Goal: Transaction & Acquisition: Purchase product/service

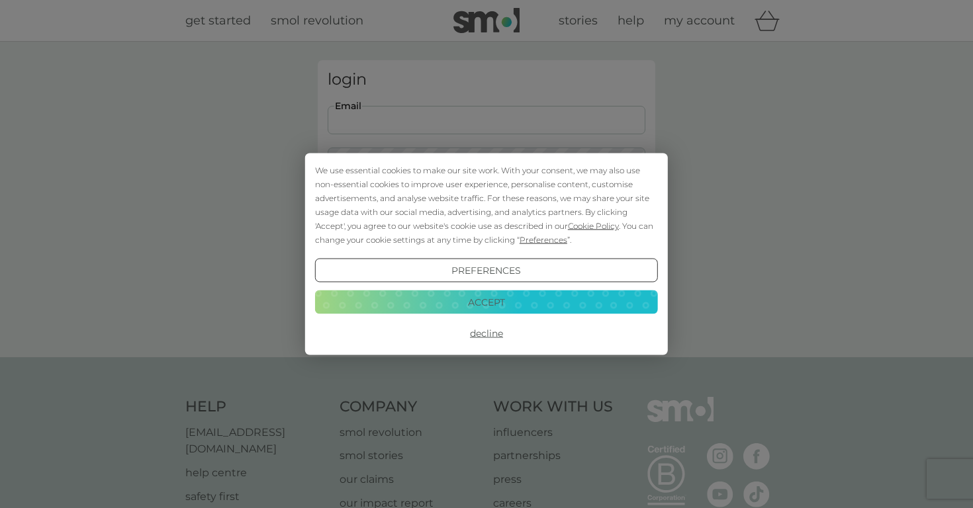
type input "[EMAIL_ADDRESS][DOMAIN_NAME]"
click at [486, 208] on button "Login" at bounding box center [487, 208] width 318 height 38
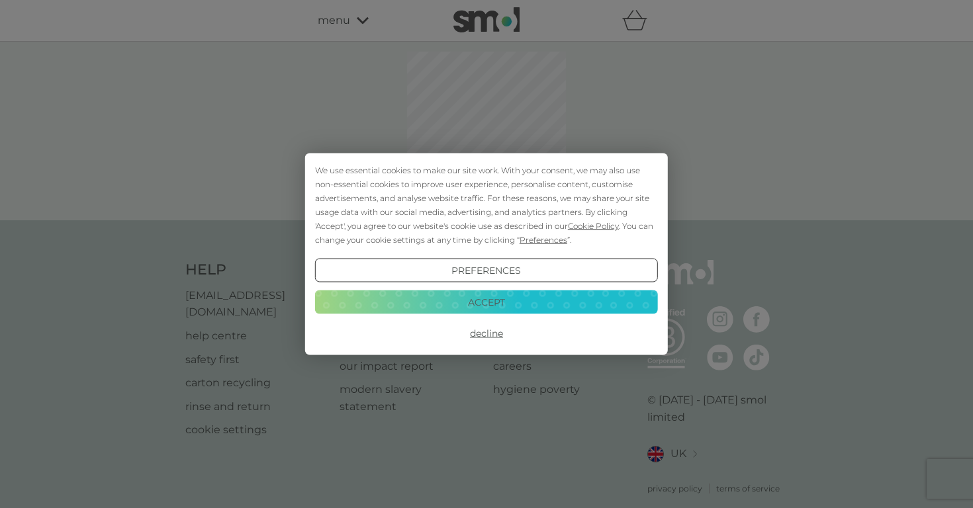
click at [477, 334] on button "Decline" at bounding box center [486, 334] width 343 height 24
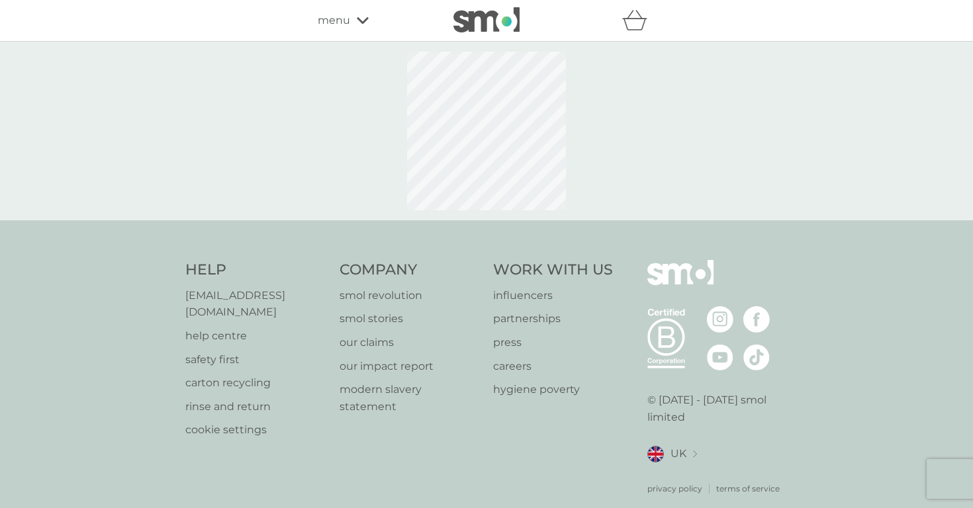
select select "119"
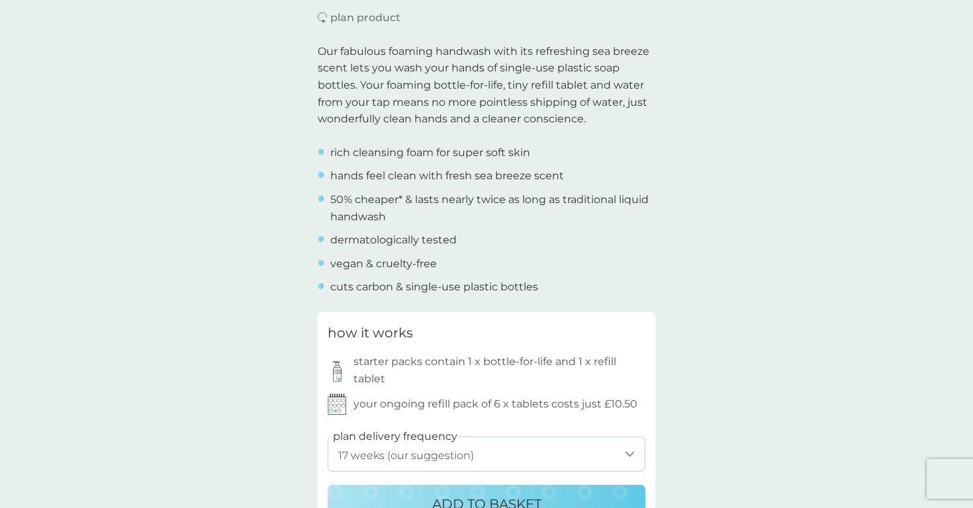
scroll to position [508, 0]
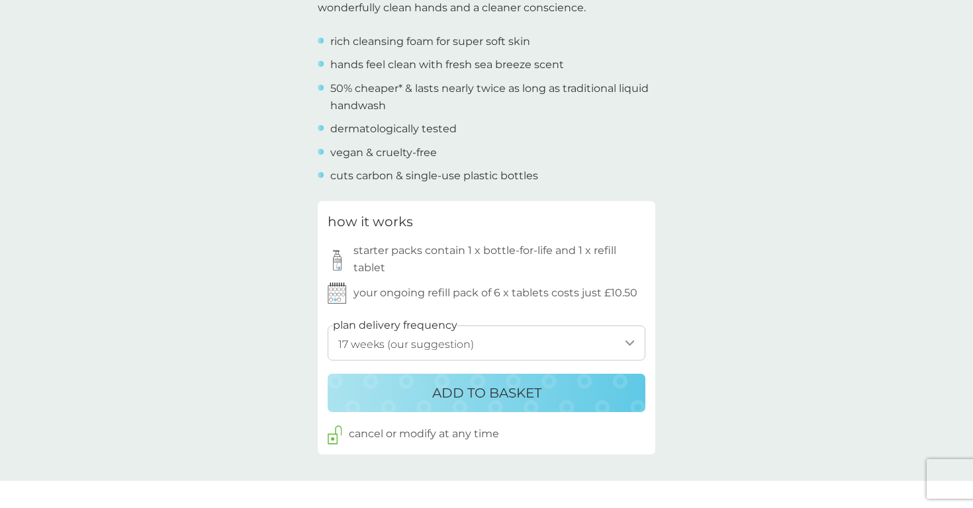
select select "126"
